Goal: Task Accomplishment & Management: Complete application form

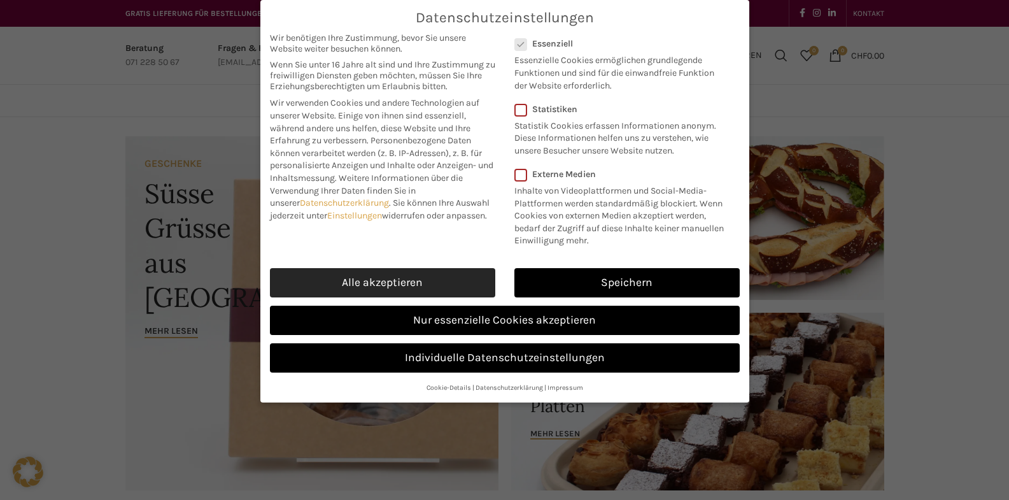
click at [369, 288] on link "Alle akzeptieren" at bounding box center [382, 282] width 225 height 29
checkbox input "true"
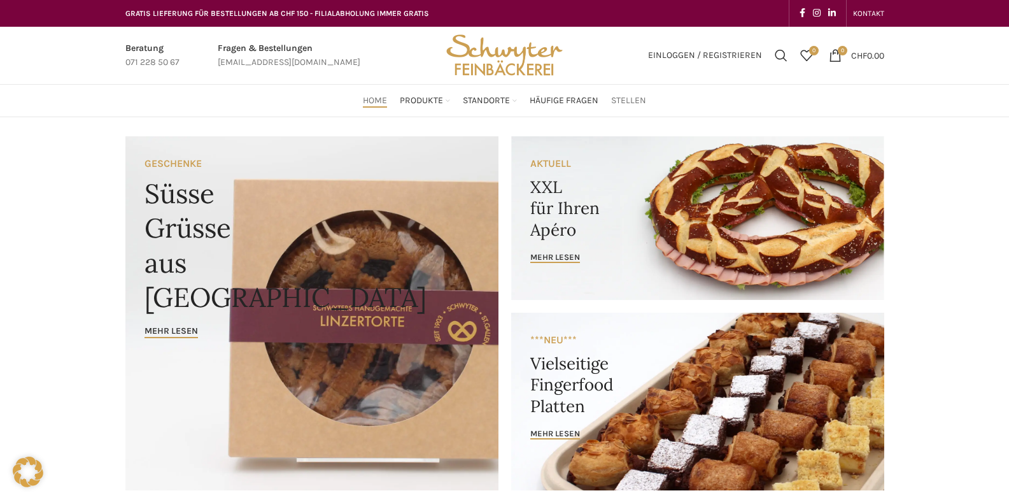
click at [638, 104] on span "Stellen" at bounding box center [628, 101] width 35 height 12
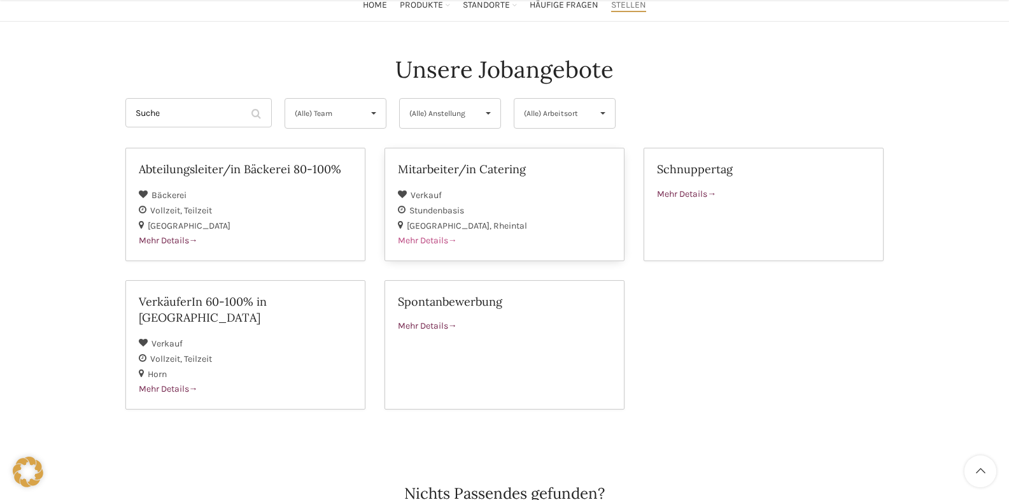
scroll to position [127, 0]
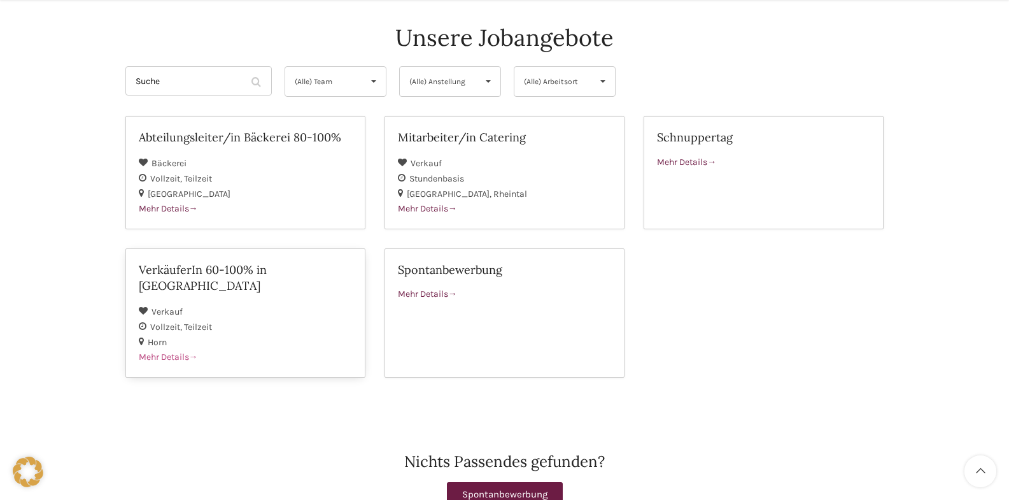
click at [176, 352] on span "Mehr Details" at bounding box center [168, 357] width 59 height 11
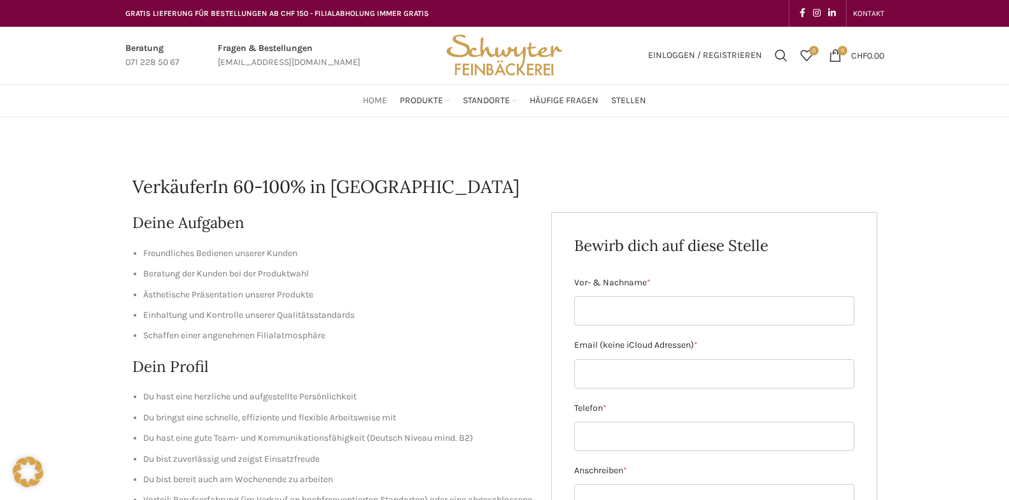
click at [379, 104] on span "Home" at bounding box center [375, 101] width 24 height 12
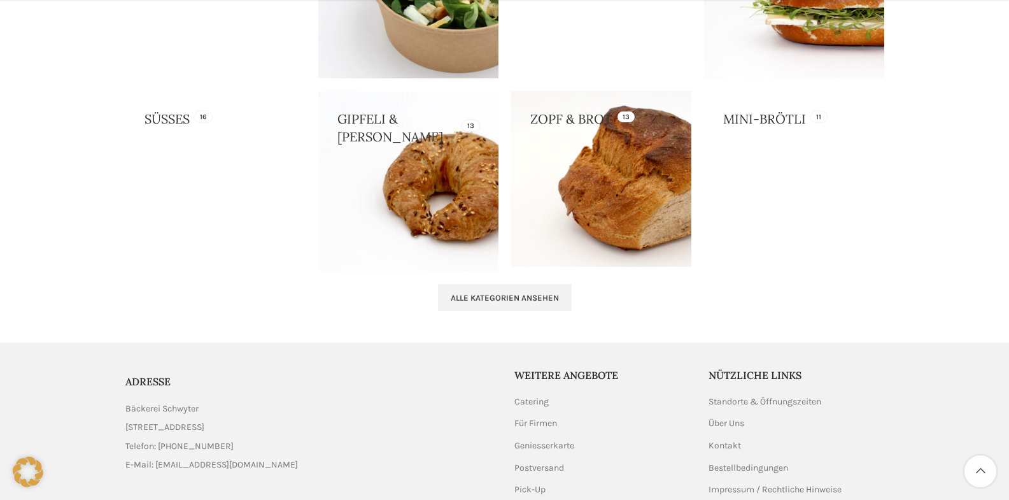
scroll to position [1369, 0]
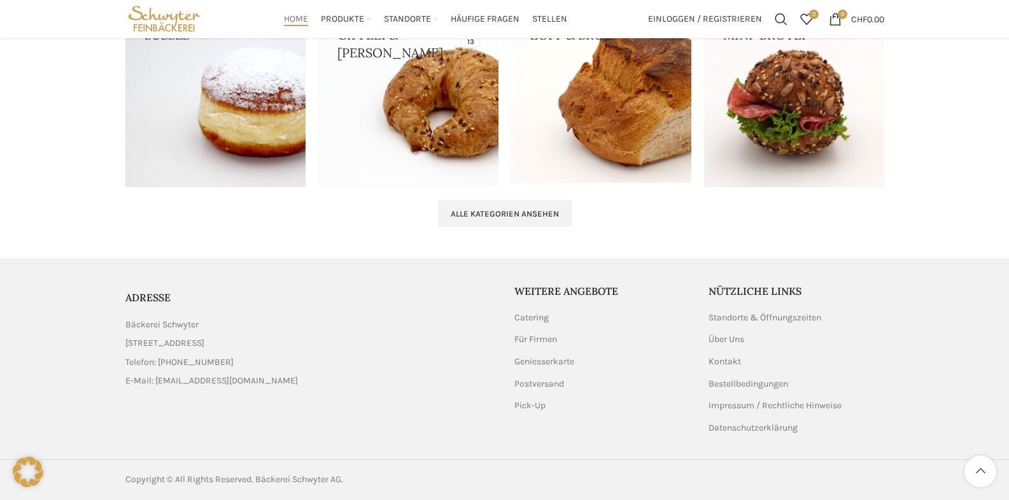
drag, startPoint x: 206, startPoint y: 326, endPoint x: 127, endPoint y: 331, distance: 78.5
click at [127, 331] on li "Bäckerei Schwyter" at bounding box center [310, 325] width 370 height 14
copy span "Bäckerei Schwyter"
drag, startPoint x: 271, startPoint y: 341, endPoint x: 127, endPoint y: 342, distance: 143.9
click at [127, 342] on li "[STREET_ADDRESS]" at bounding box center [310, 343] width 370 height 14
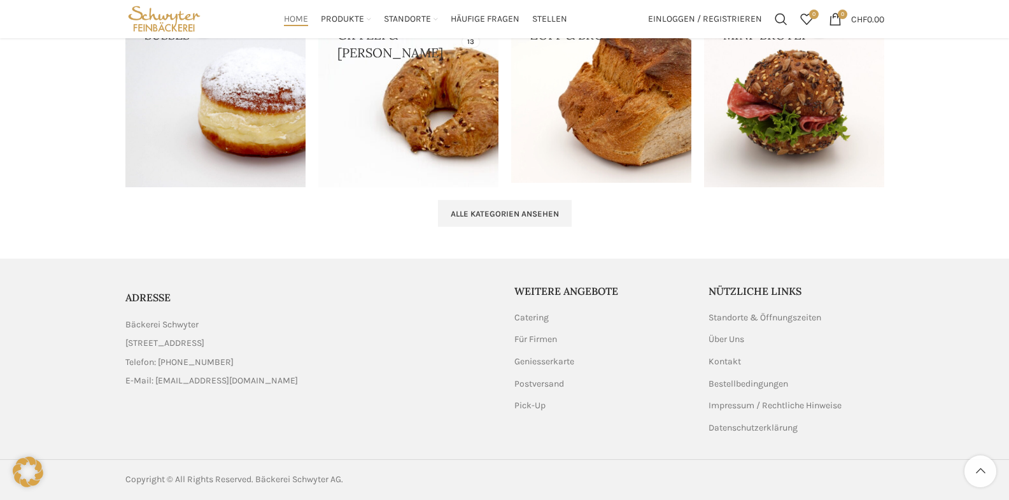
copy span "[STREET_ADDRESS]"
drag, startPoint x: 358, startPoint y: 432, endPoint x: 313, endPoint y: 418, distance: 47.3
click at [357, 432] on div "ADRESSE Bäckerei Schwyter Schuppisstrasse 17, 9016 St. Gallen Telefon: 071 228 …" at bounding box center [310, 359] width 370 height 150
drag, startPoint x: 122, startPoint y: 345, endPoint x: 203, endPoint y: 340, distance: 81.0
click at [203, 340] on div "ADRESSE Bäckerei Schwyter Schuppisstrasse 17, 9016 St. Gallen Telefon: 071 228 …" at bounding box center [310, 339] width 383 height 110
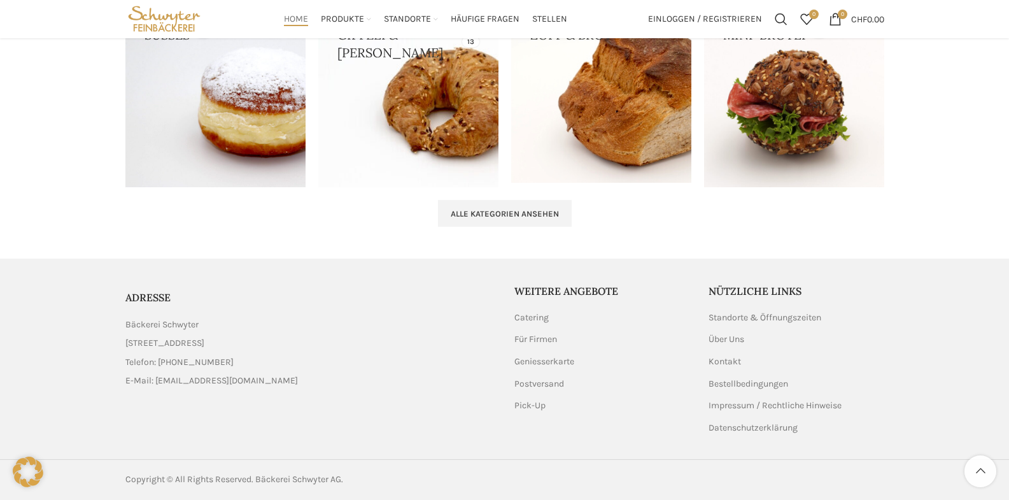
copy span "Schuppisstrasse 17"
drag, startPoint x: 270, startPoint y: 351, endPoint x: 207, endPoint y: 346, distance: 63.2
click at [207, 346] on ul "Bäckerei Schwyter Schuppisstrasse 17, 9016 St. Gallen Telefon: 071 228 50 60 E-…" at bounding box center [310, 353] width 370 height 71
copy span "9016 St. Gallen"
click at [345, 362] on link "List item link" at bounding box center [310, 362] width 370 height 14
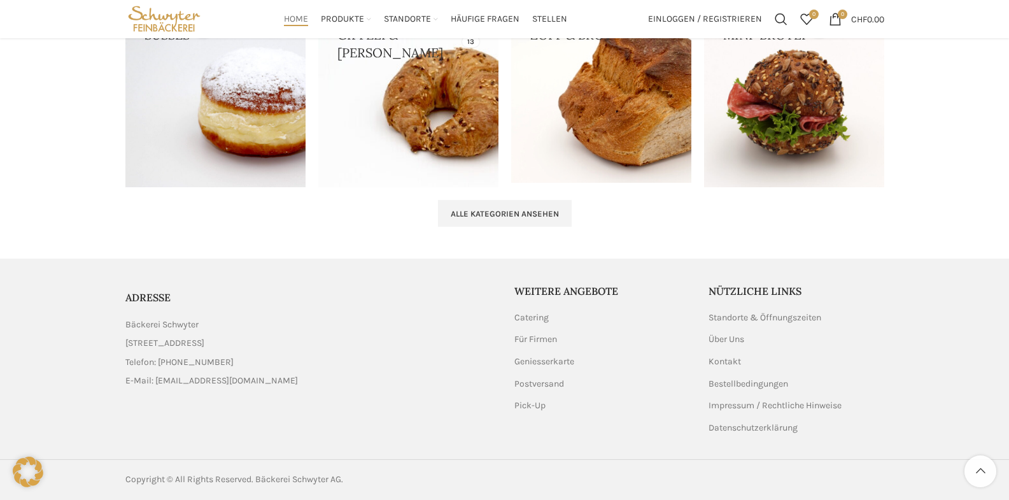
scroll to position [286, 0]
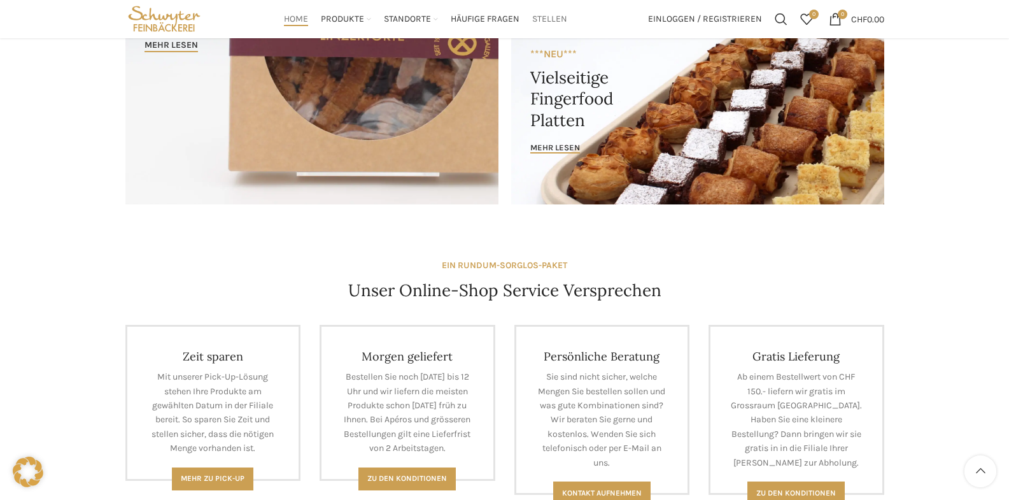
click at [550, 18] on span "Stellen" at bounding box center [549, 19] width 35 height 12
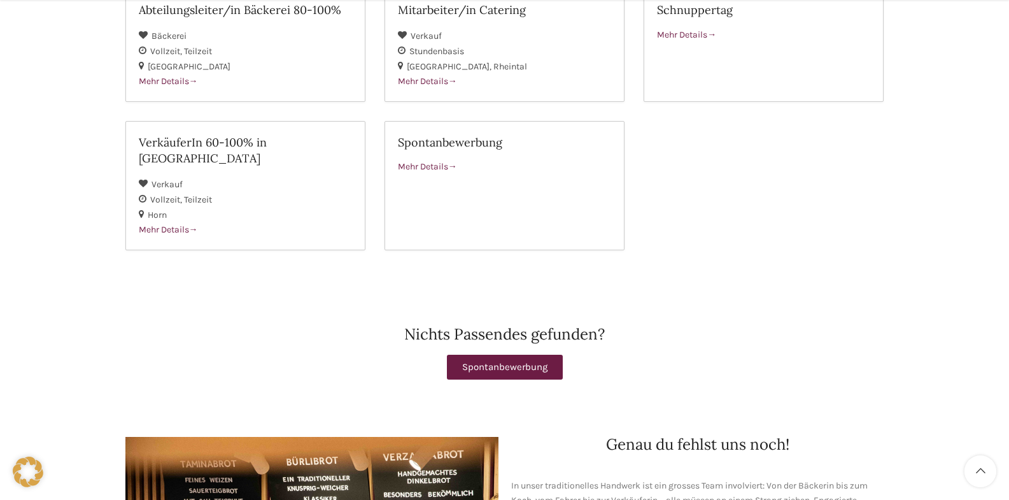
scroll to position [255, 0]
click at [283, 143] on h2 "VerkäuferIn 60-100% in [GEOGRAPHIC_DATA]" at bounding box center [245, 150] width 213 height 32
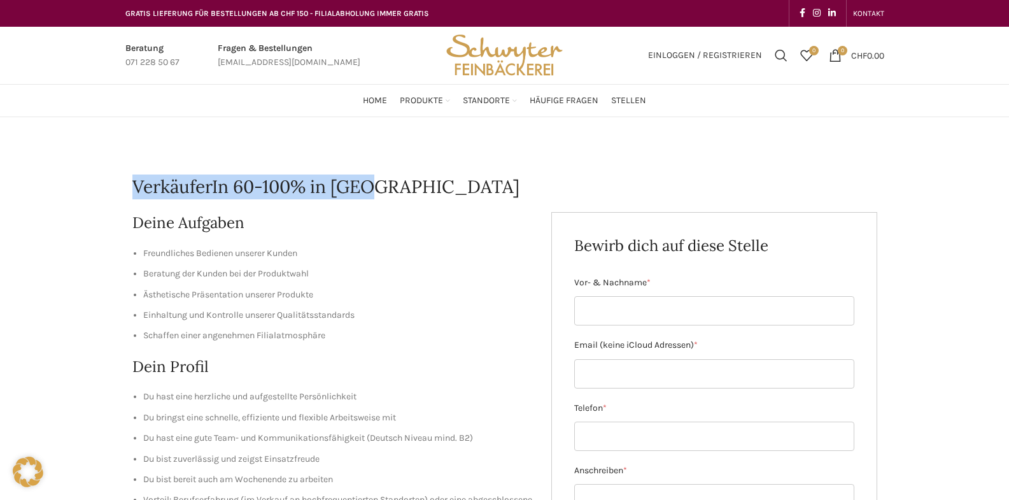
drag, startPoint x: 389, startPoint y: 183, endPoint x: 90, endPoint y: 176, distance: 299.4
click at [90, 176] on div "VerkäuferIn 60-100% in [GEOGRAPHIC_DATA] Deine Aufgaben Freundliches Bedienen u…" at bounding box center [504, 508] width 1009 height 783
copy h1 "VerkäuferIn 60-100% in [GEOGRAPHIC_DATA]"
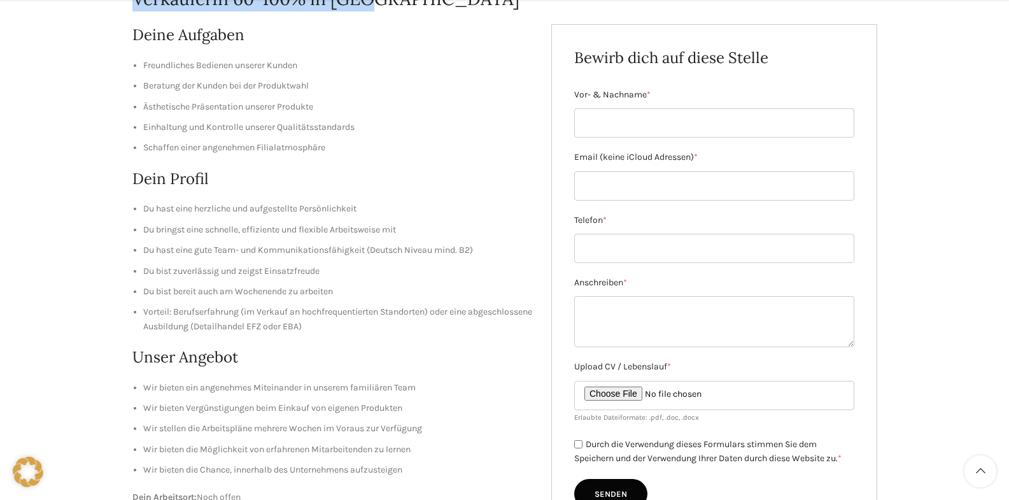
scroll to position [191, 0]
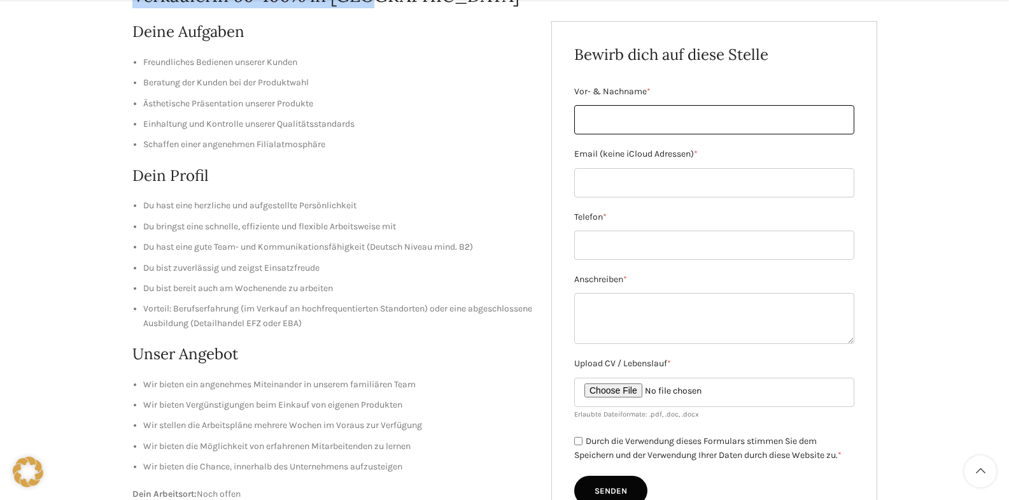
click at [592, 121] on input "Vor- & Nachname *" at bounding box center [714, 119] width 280 height 29
type input "[PERSON_NAME]"
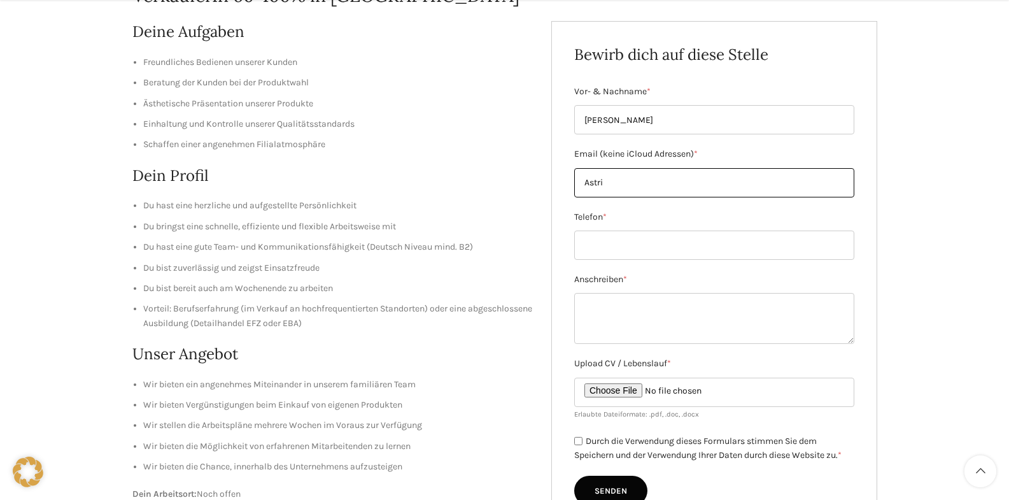
type input "Astri"
click at [574, 476] on input "Senden" at bounding box center [610, 491] width 73 height 31
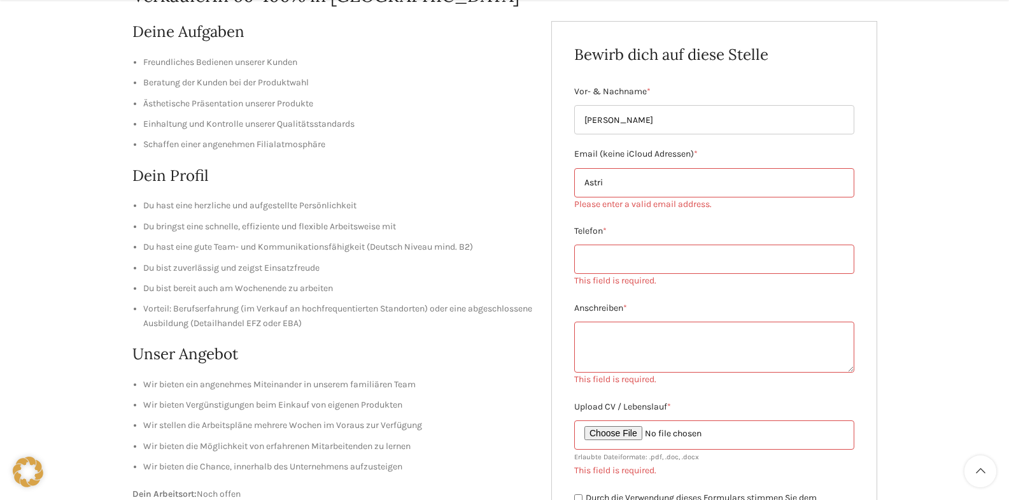
click at [589, 271] on input "Telefon *" at bounding box center [714, 259] width 280 height 29
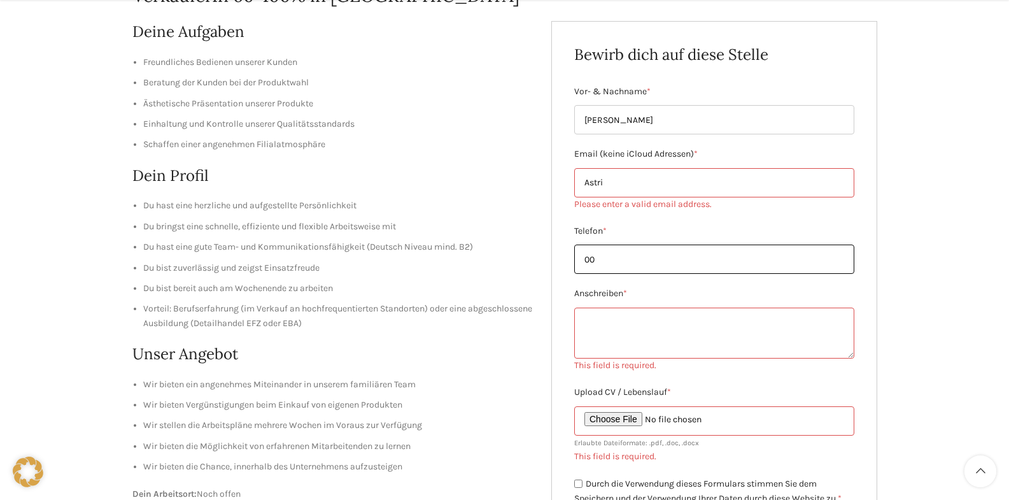
type input "0"
type input "076 585 02 82"
click at [613, 338] on textarea "Anschreiben *" at bounding box center [714, 333] width 280 height 51
click at [618, 184] on input "Astri" at bounding box center [714, 182] width 280 height 29
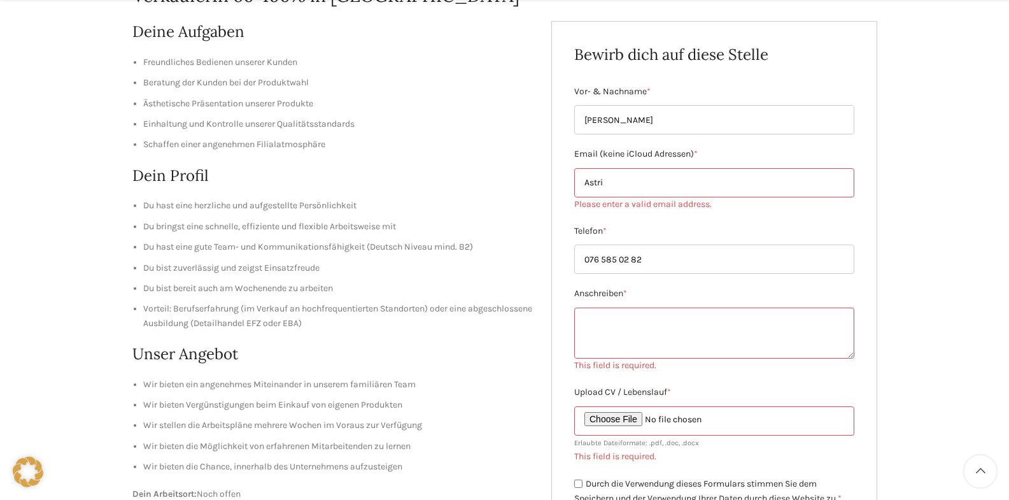
click at [636, 194] on input "Astri" at bounding box center [714, 182] width 280 height 29
type input "Astrid.fanjo@gmail.com"
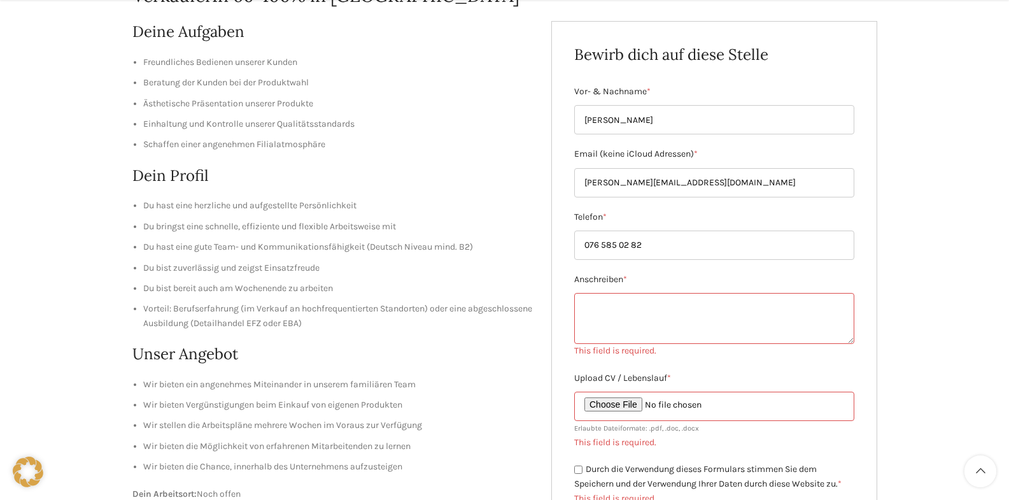
click at [638, 315] on textarea "Anschreiben *" at bounding box center [714, 318] width 280 height 51
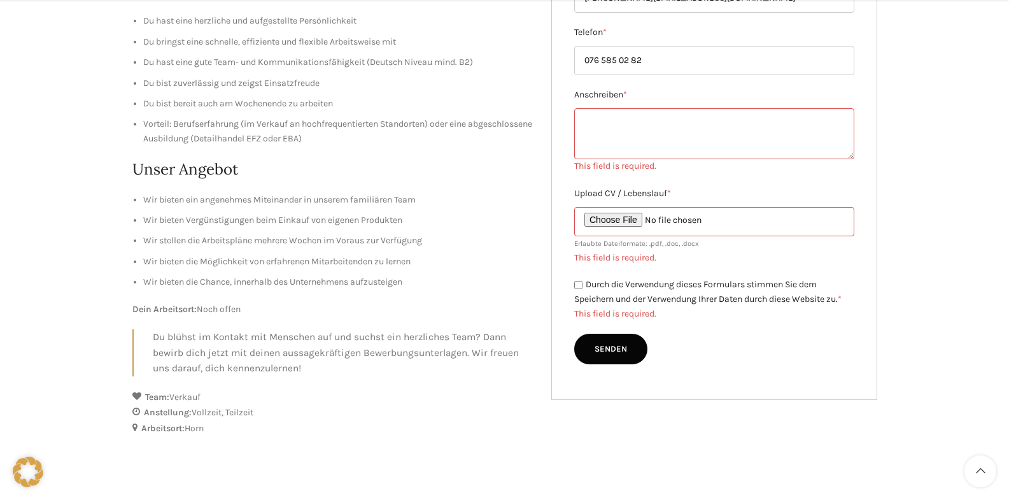
scroll to position [382, 0]
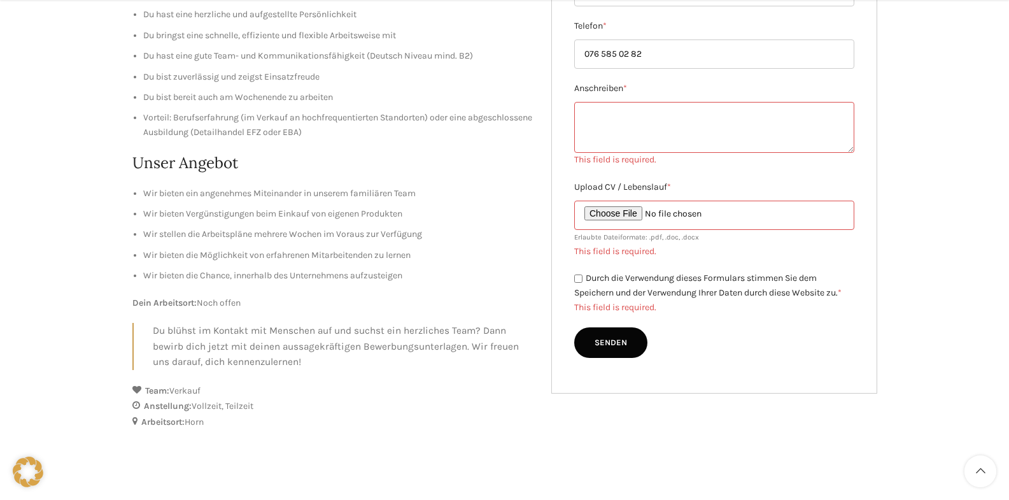
click at [615, 119] on textarea "Anschreiben *" at bounding box center [714, 127] width 280 height 51
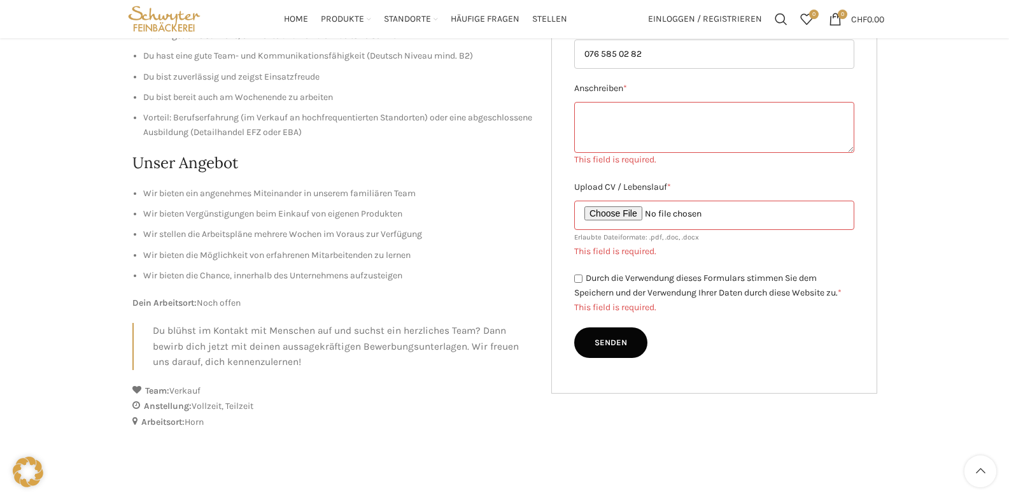
click at [632, 119] on textarea "Anschreiben *" at bounding box center [714, 127] width 280 height 51
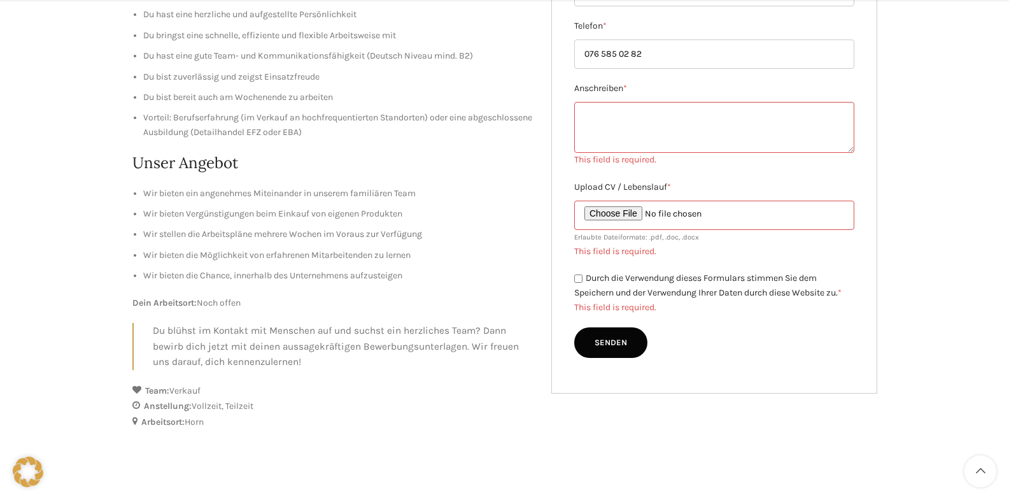
scroll to position [446, 0]
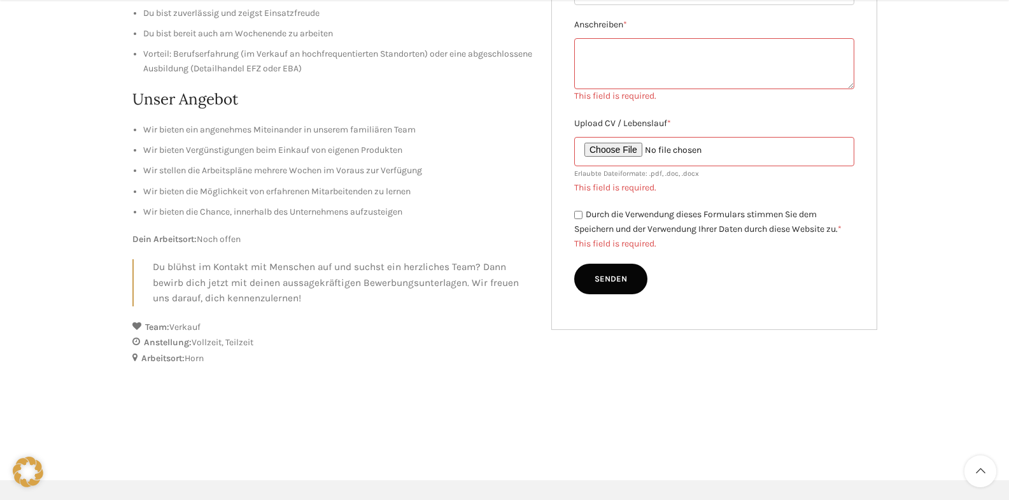
click at [611, 55] on textarea "Anschreiben *" at bounding box center [714, 63] width 280 height 51
paste textarea "ASTRID LAHSE 08. September 2025 _______________________________________________…"
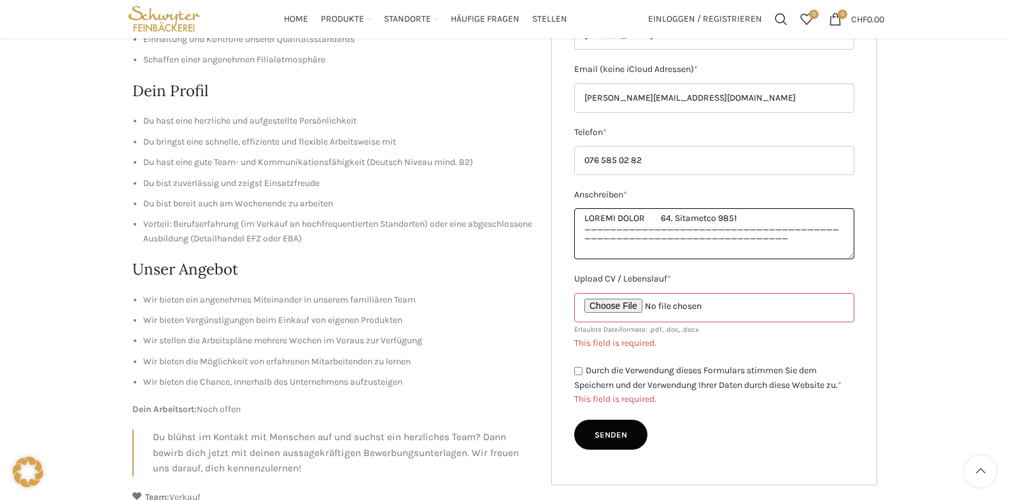
scroll to position [255, 0]
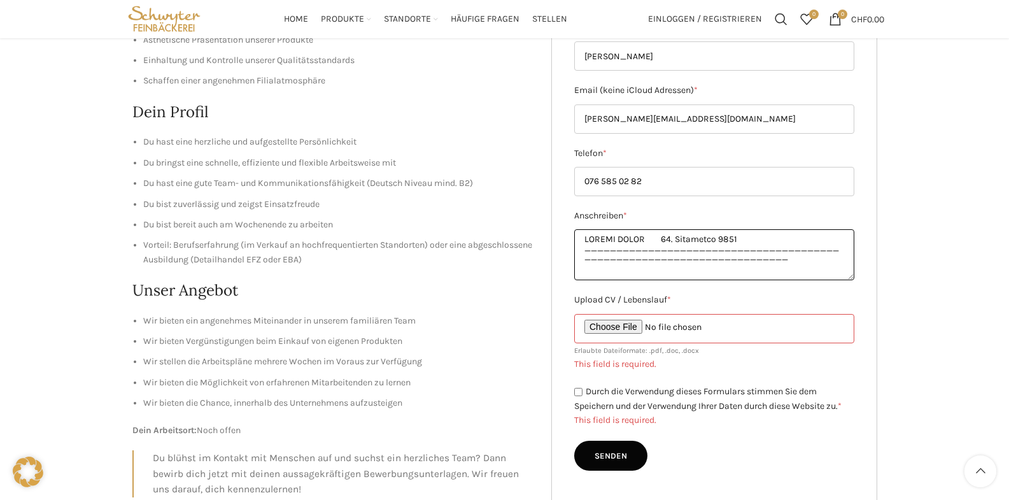
click at [630, 259] on textarea "Anschreiben *" at bounding box center [714, 254] width 280 height 51
type textarea "ASTRID LAHSE 08. September 2025 _______________________________________________…"
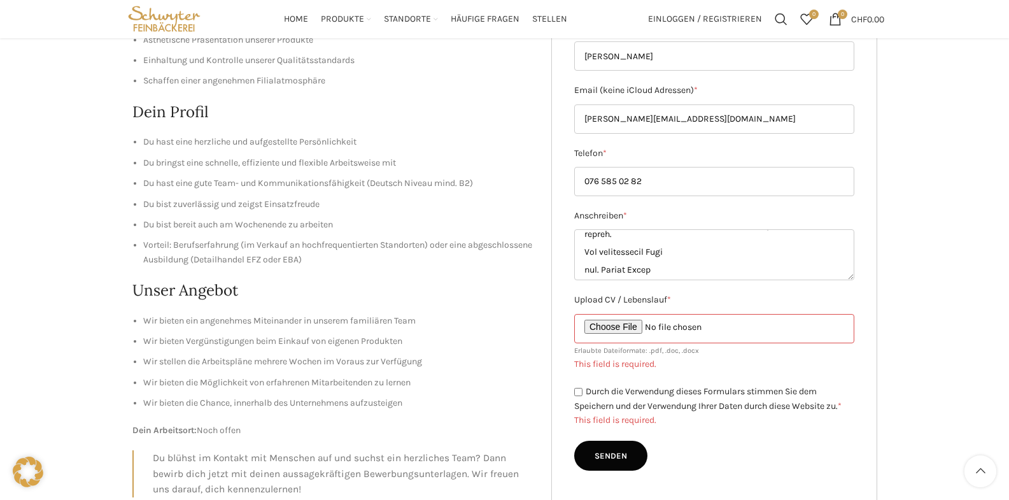
click at [634, 332] on input "Upload CV / Lebenslauf *" at bounding box center [714, 328] width 280 height 29
type input "C:\fakepath\Lebenslauf_Astrid_Lahse.pdf"
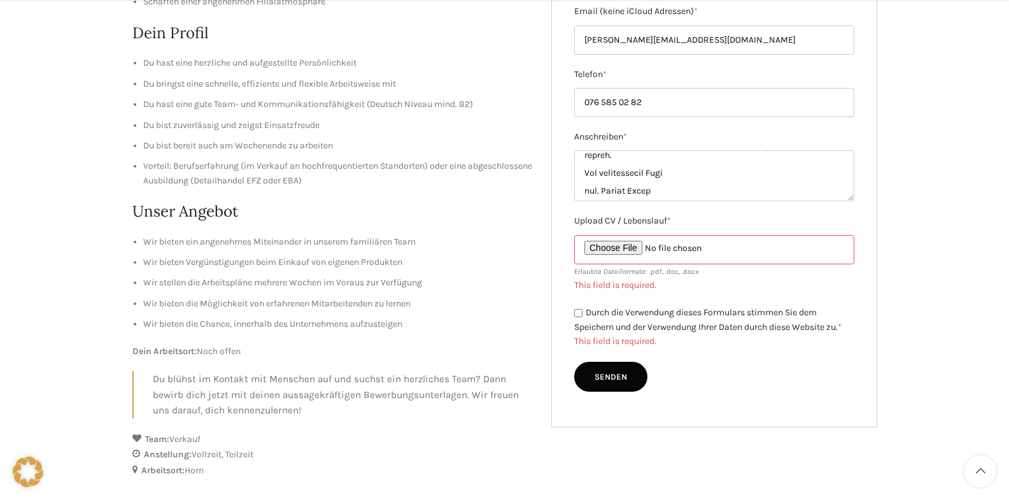
scroll to position [382, 0]
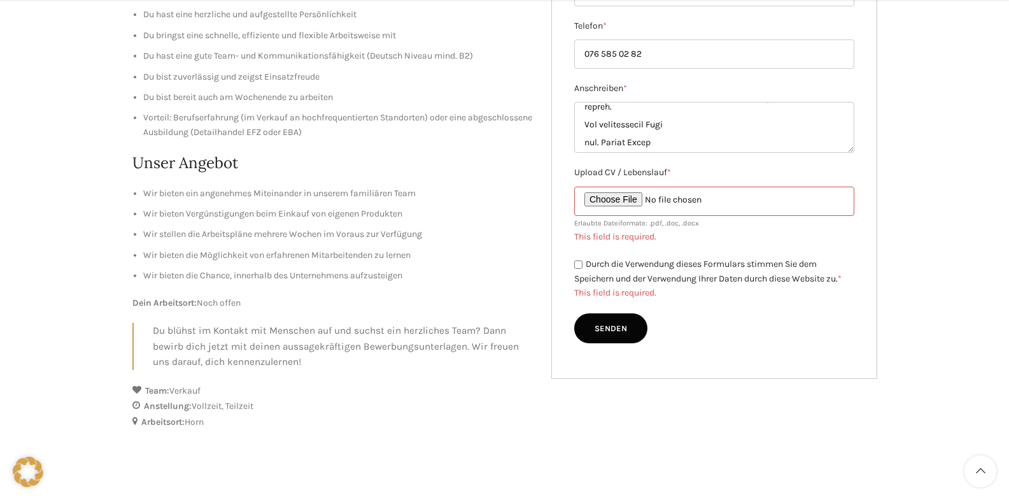
click at [580, 266] on div "Durch die Verwendung dieses Formulars stimmen Sie dem Speichern und der Verwend…" at bounding box center [714, 278] width 280 height 43
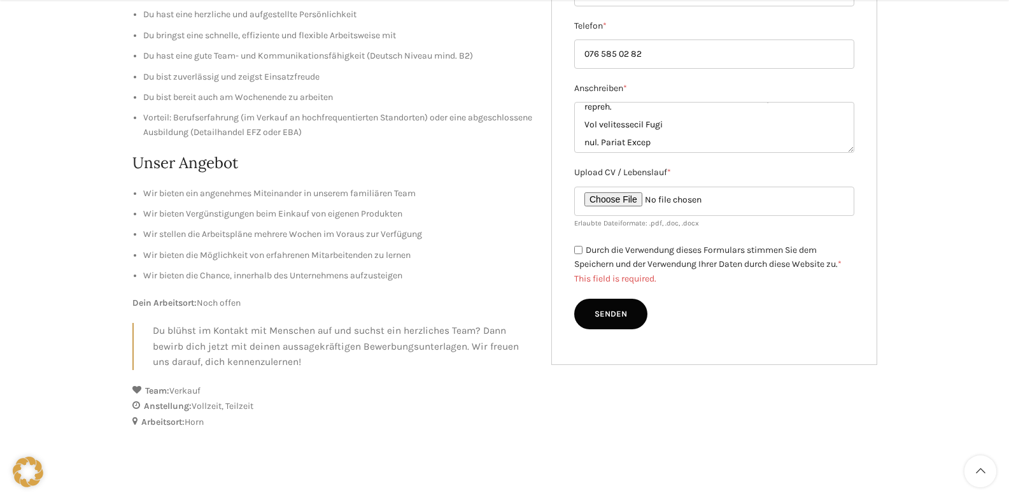
click at [575, 250] on input "Durch die Verwendung dieses Formulars stimmen Sie dem Speichern und der Verwend…" at bounding box center [578, 250] width 8 height 8
checkbox input "true"
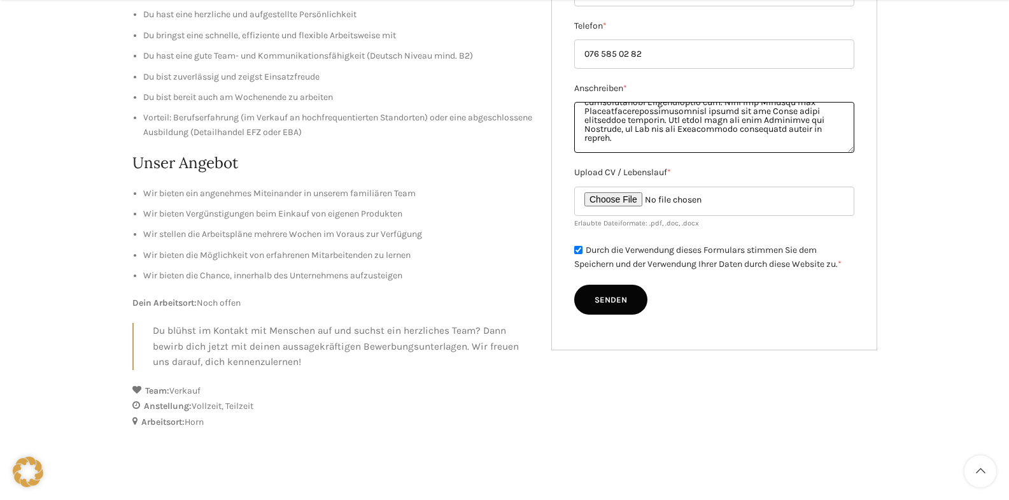
scroll to position [585, 0]
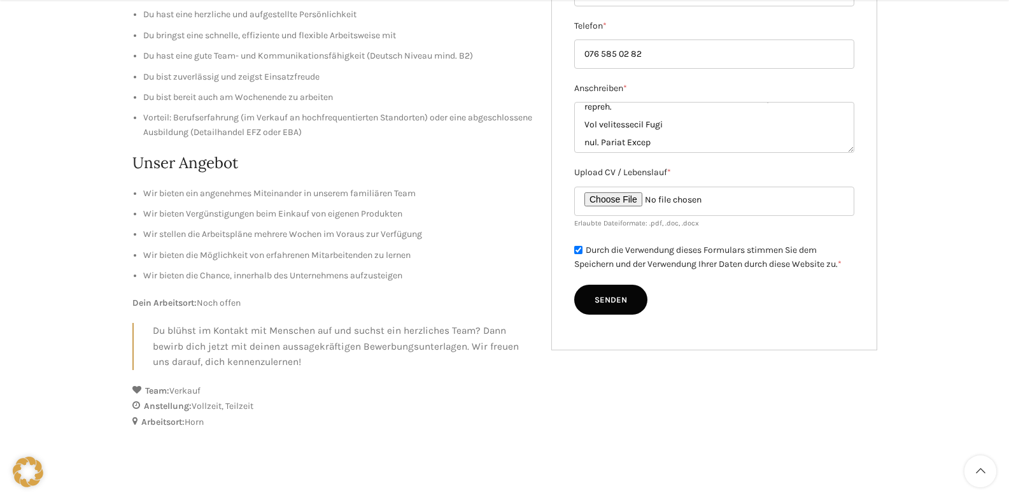
click at [590, 295] on input "Senden" at bounding box center [610, 300] width 73 height 31
type input "Senden"
